Goal: Navigation & Orientation: Go to known website

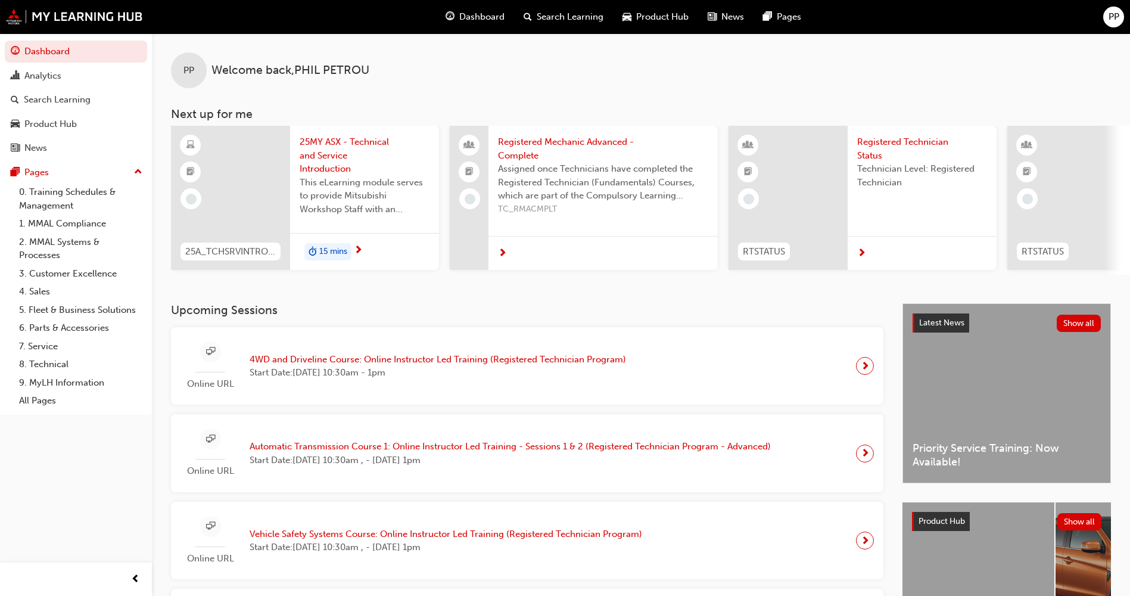
click at [1120, 13] on div "PP" at bounding box center [1113, 17] width 21 height 21
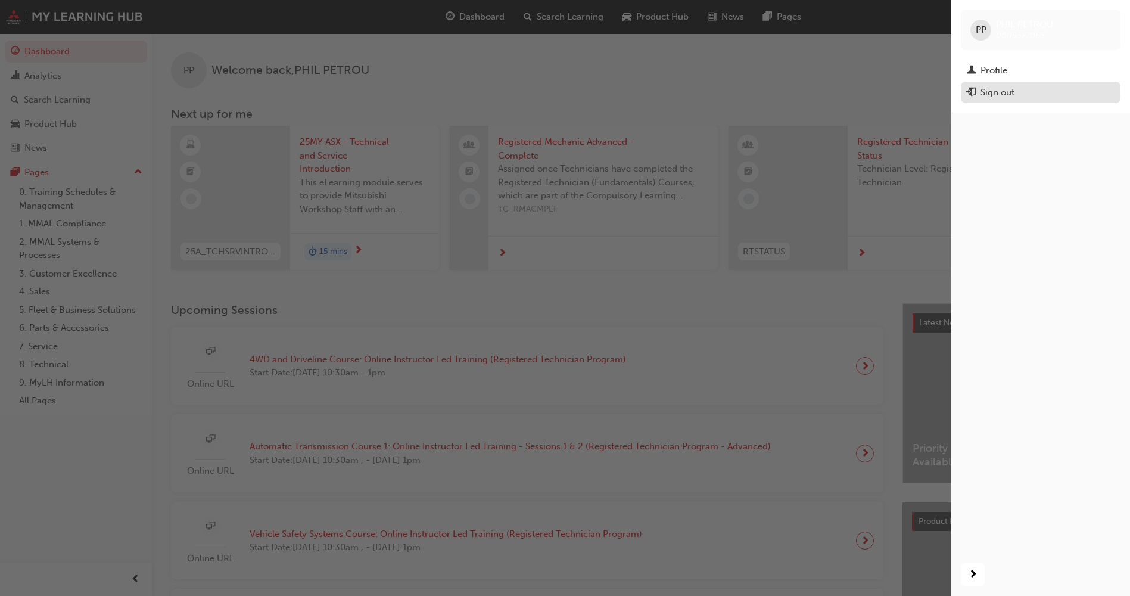
click at [988, 91] on div "Sign out" at bounding box center [997, 93] width 34 height 14
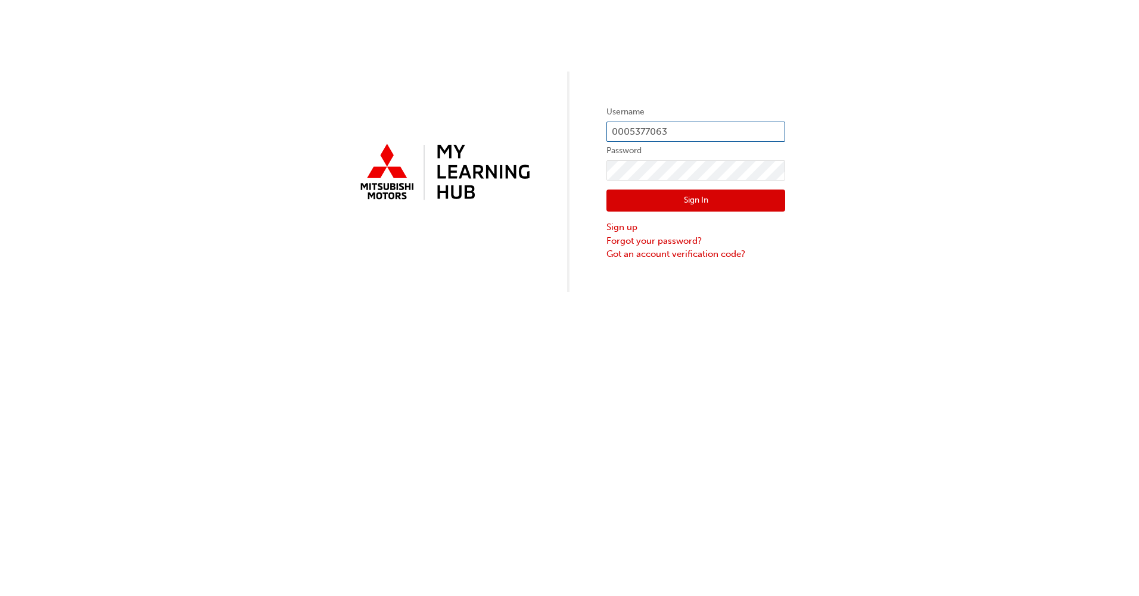
drag, startPoint x: 681, startPoint y: 125, endPoint x: 460, endPoint y: 135, distance: 221.2
click at [460, 135] on div "Username 0005377063 Password Sign In Sign up Forgot your password? Got an accou…" at bounding box center [569, 146] width 1139 height 292
type input "0005906522"
click at [740, 205] on button "Sign In" at bounding box center [695, 200] width 179 height 23
